Goal: Subscribe to service/newsletter

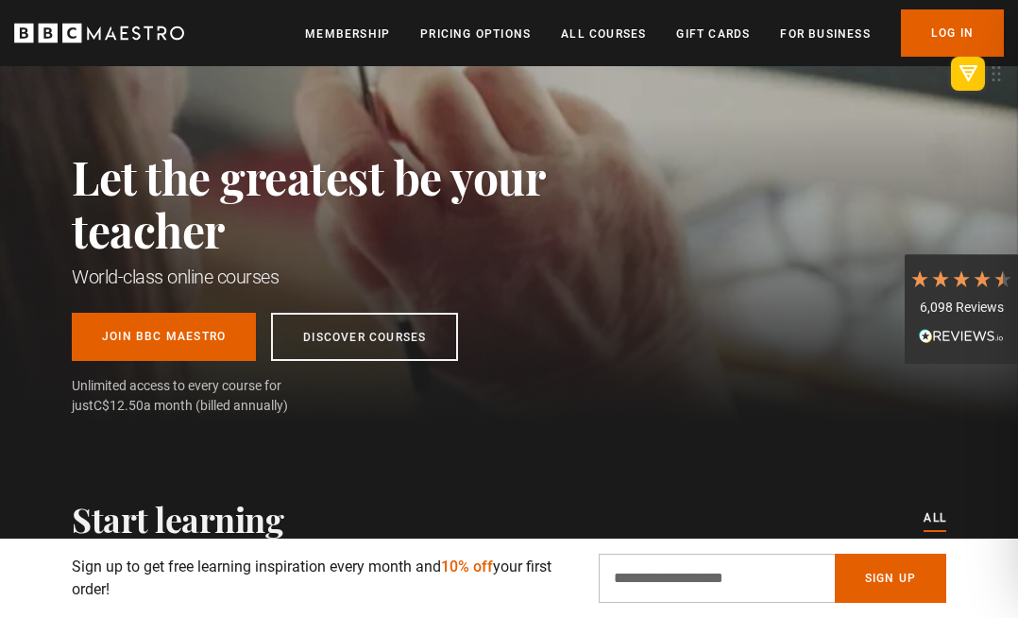
scroll to position [0, 272]
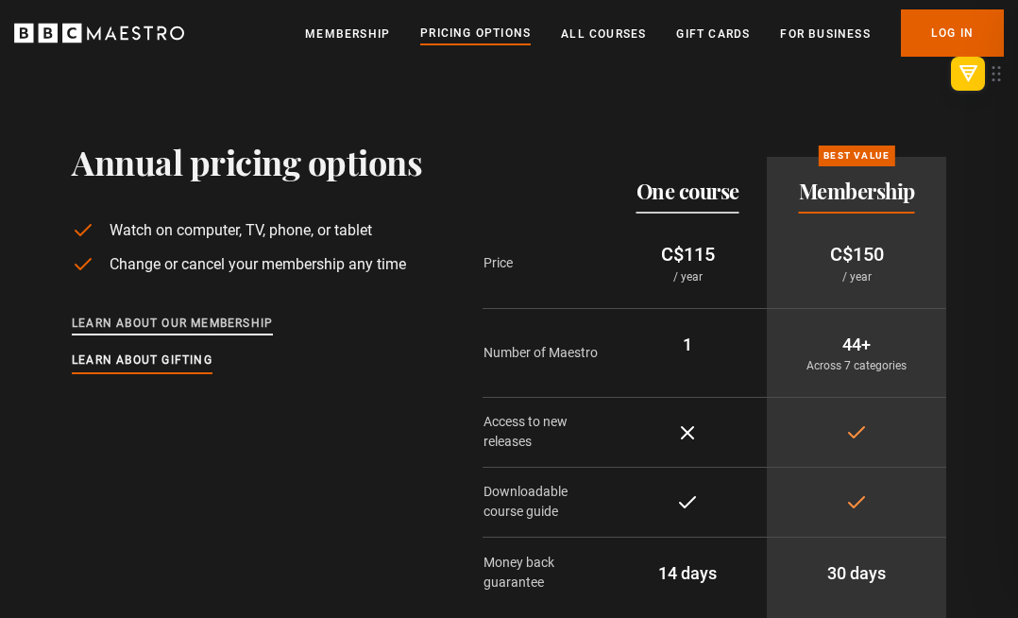
click at [208, 326] on link "Learn about our membership" at bounding box center [172, 324] width 201 height 21
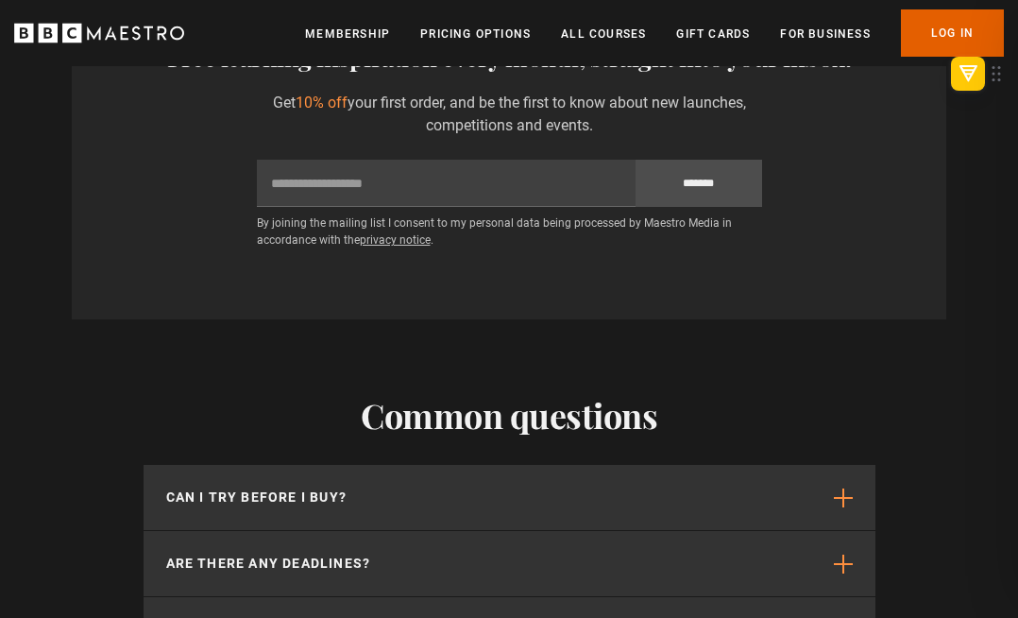
scroll to position [3923, 0]
